Goal: Task Accomplishment & Management: Use online tool/utility

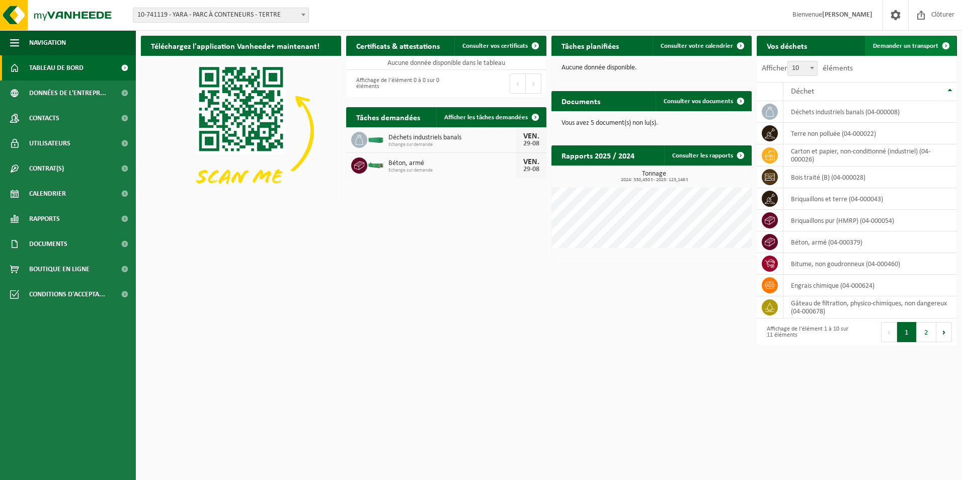
click at [902, 48] on span "Demander un transport" at bounding box center [905, 46] width 65 height 7
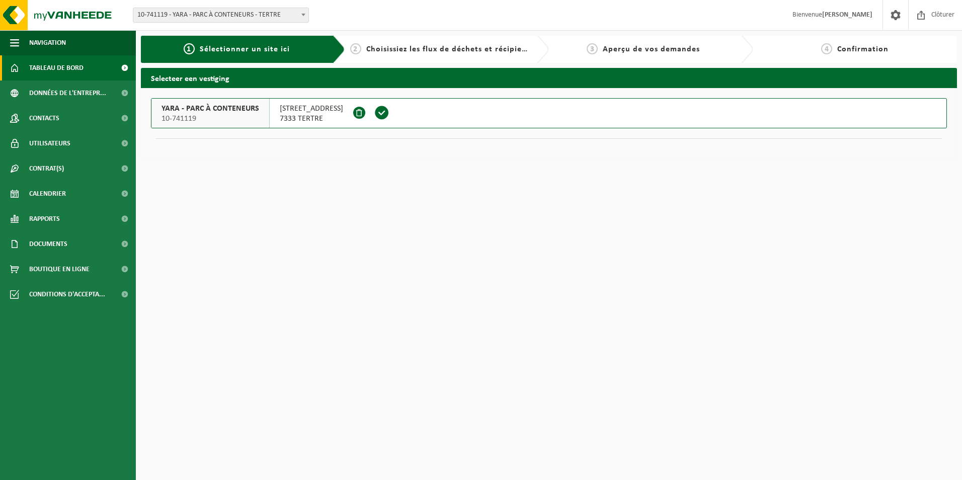
click at [66, 69] on span "Tableau de bord" at bounding box center [56, 67] width 54 height 25
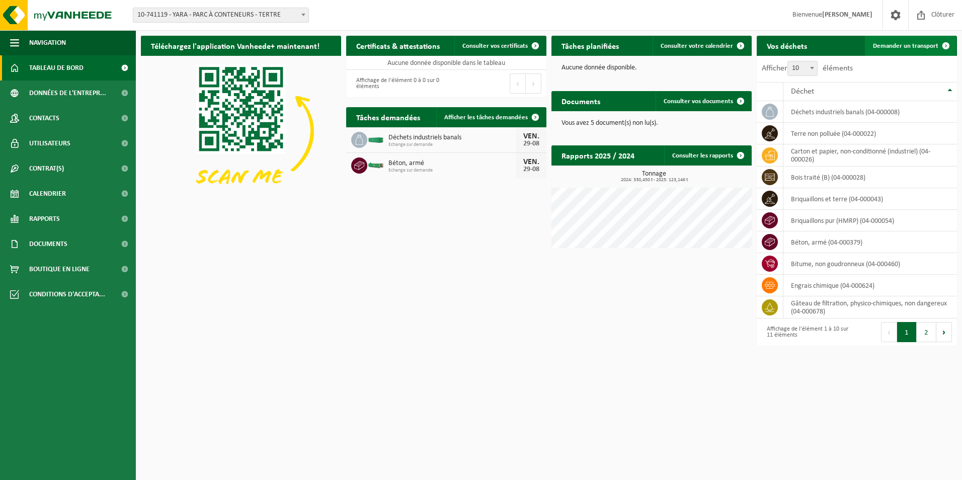
click at [900, 49] on span "Demander un transport" at bounding box center [905, 46] width 65 height 7
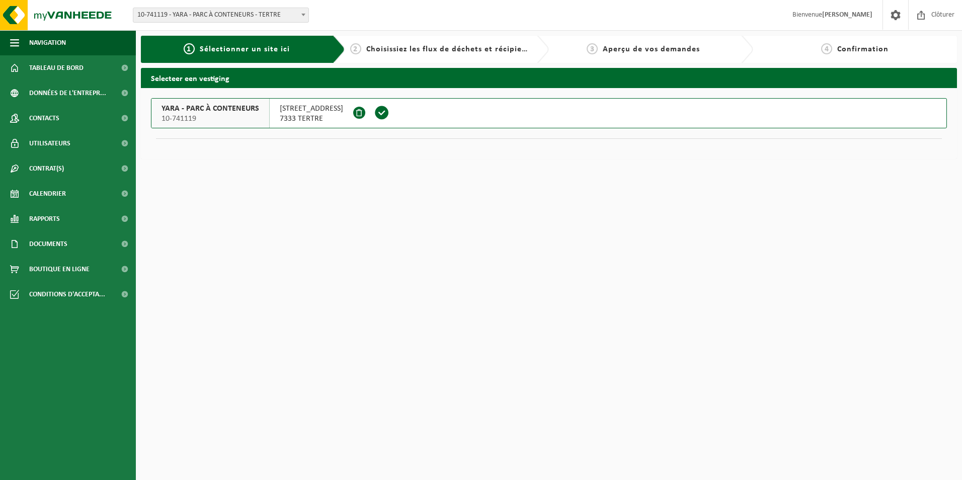
click at [284, 53] on span "Sélectionner un site ici" at bounding box center [245, 49] width 90 height 8
click at [218, 110] on span "YARA - PARC À CONTENEURS" at bounding box center [210, 109] width 98 height 10
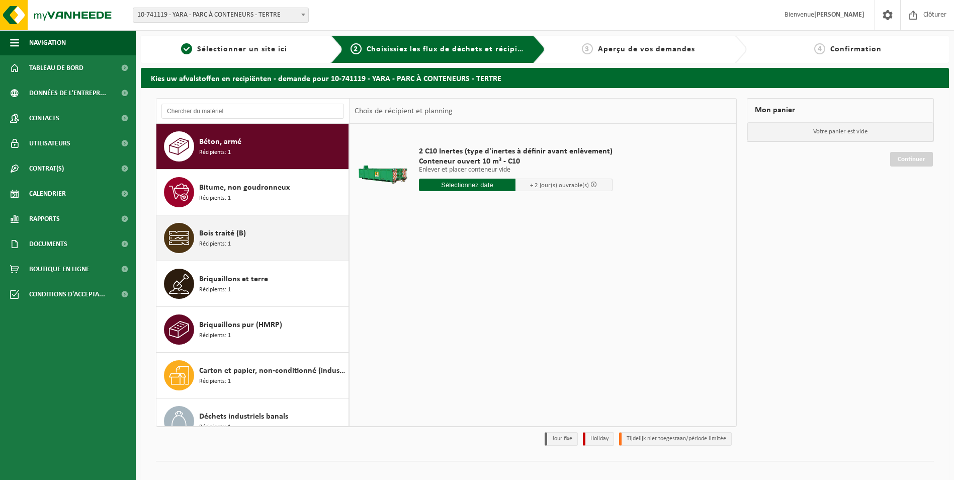
click at [237, 233] on span "Bois traité (B)" at bounding box center [222, 233] width 47 height 12
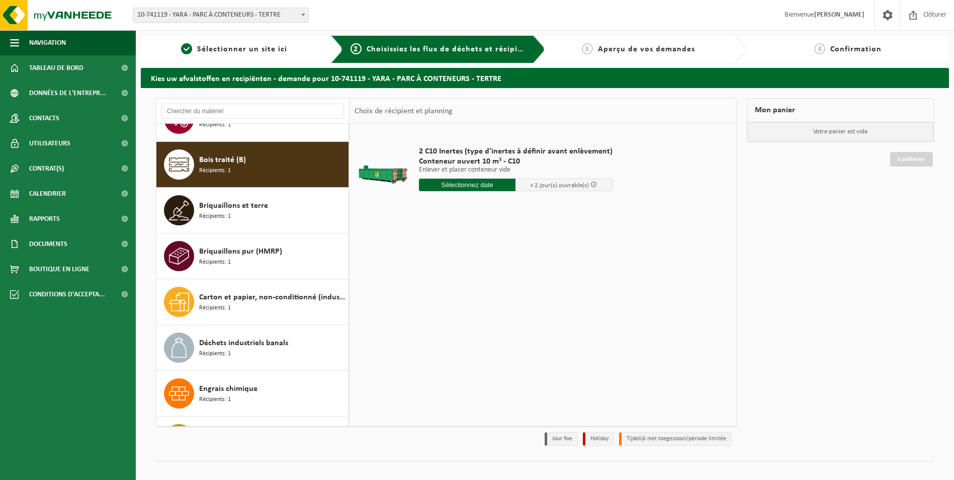
scroll to position [92, 0]
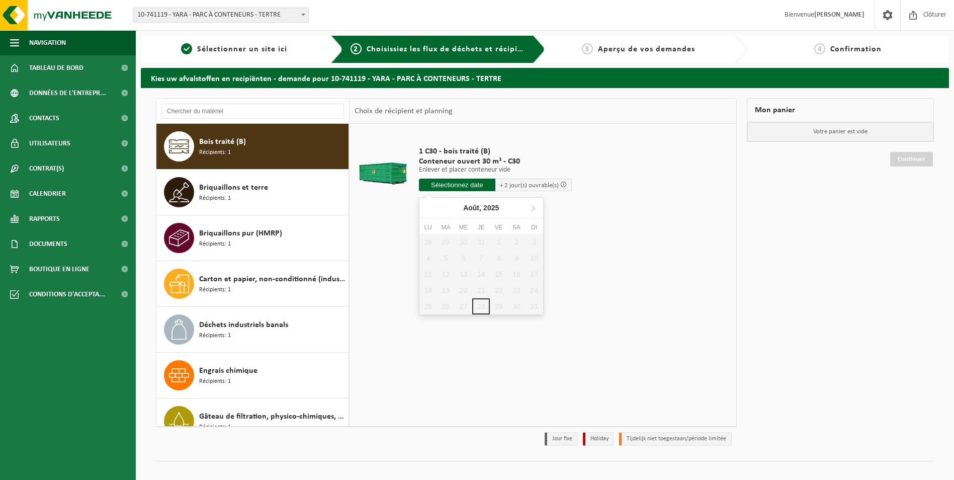
click at [444, 183] on input "text" at bounding box center [457, 185] width 76 height 13
click at [534, 208] on icon at bounding box center [533, 208] width 3 height 5
click at [430, 241] on div "1" at bounding box center [428, 242] width 18 height 16
type input "à partir de 2025-09-01"
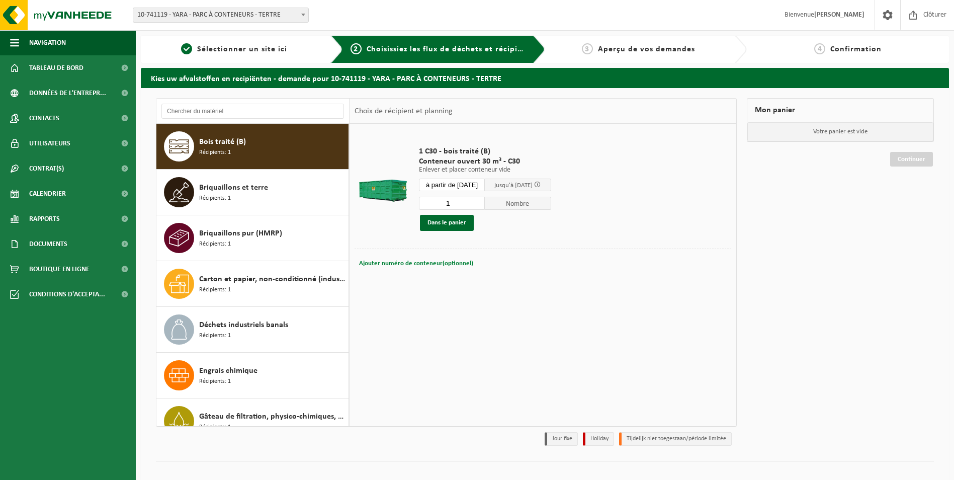
click at [377, 261] on span "Ajouter numéro de conteneur(optionnel)" at bounding box center [416, 263] width 114 height 7
type input "C30 1269"
click at [447, 228] on button "Dans le panier" at bounding box center [447, 223] width 54 height 16
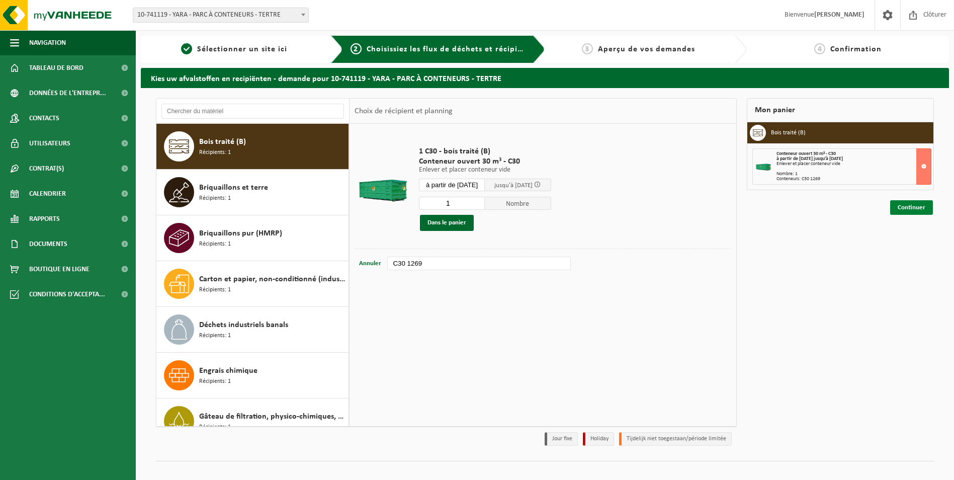
click at [905, 206] on link "Continuer" at bounding box center [911, 207] width 43 height 15
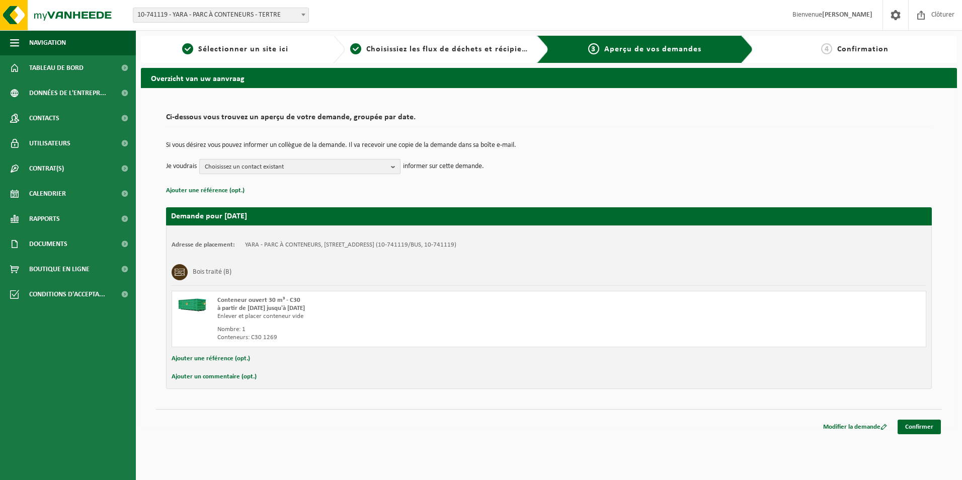
click at [395, 167] on b "button" at bounding box center [395, 166] width 9 height 14
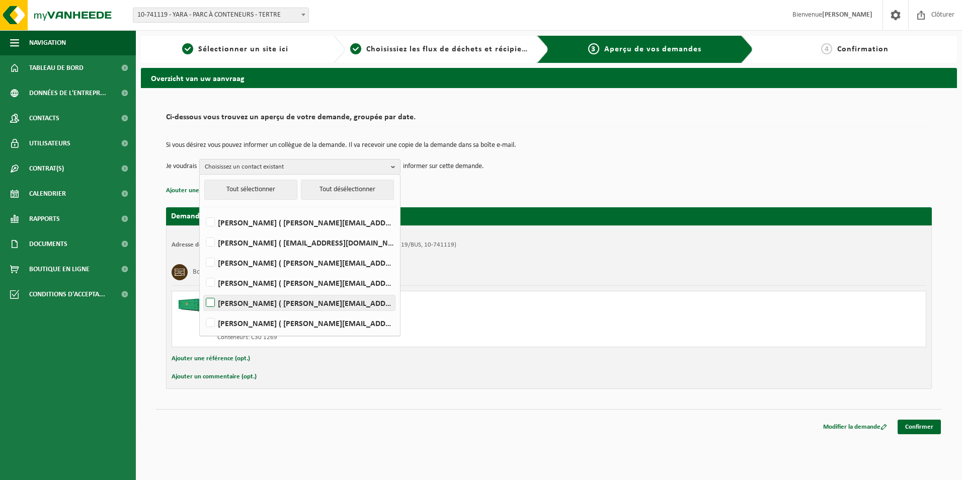
click at [215, 302] on label "ADELINE PAKUSZEWSKI ( adeline.pakuszewski@yara.com )" at bounding box center [299, 302] width 191 height 15
click at [202, 290] on input "ADELINE PAKUSZEWSKI ( adeline.pakuszewski@yara.com )" at bounding box center [202, 290] width 1 height 1
checkbox input "true"
click at [925, 429] on link "Confirmer" at bounding box center [918, 426] width 43 height 15
